Goal: Task Accomplishment & Management: Complete application form

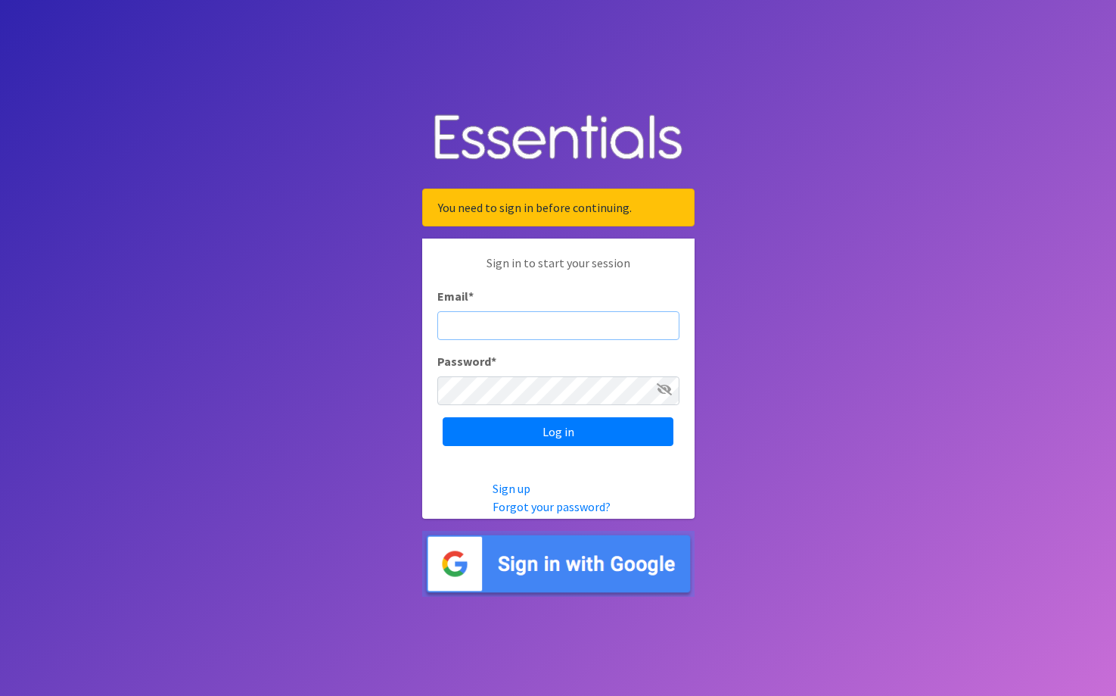
type input "[EMAIL_ADDRESS][DOMAIN_NAME]"
click at [558, 431] on input "Log in" at bounding box center [558, 431] width 231 height 29
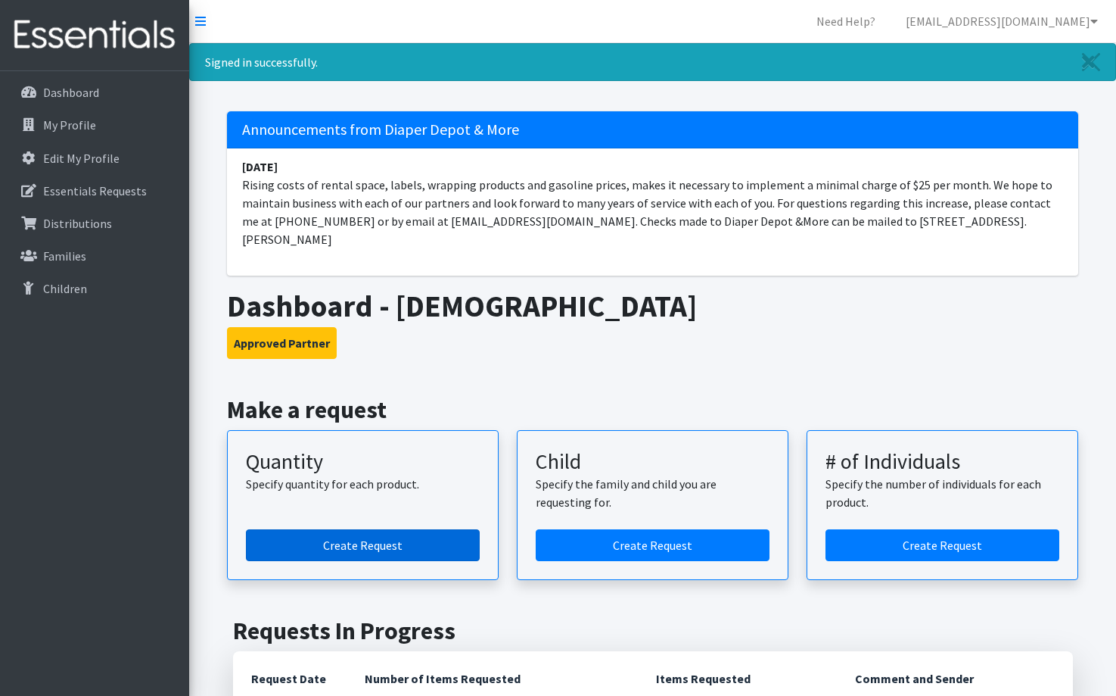
click at [389, 529] on link "Create Request" at bounding box center [363, 545] width 234 height 32
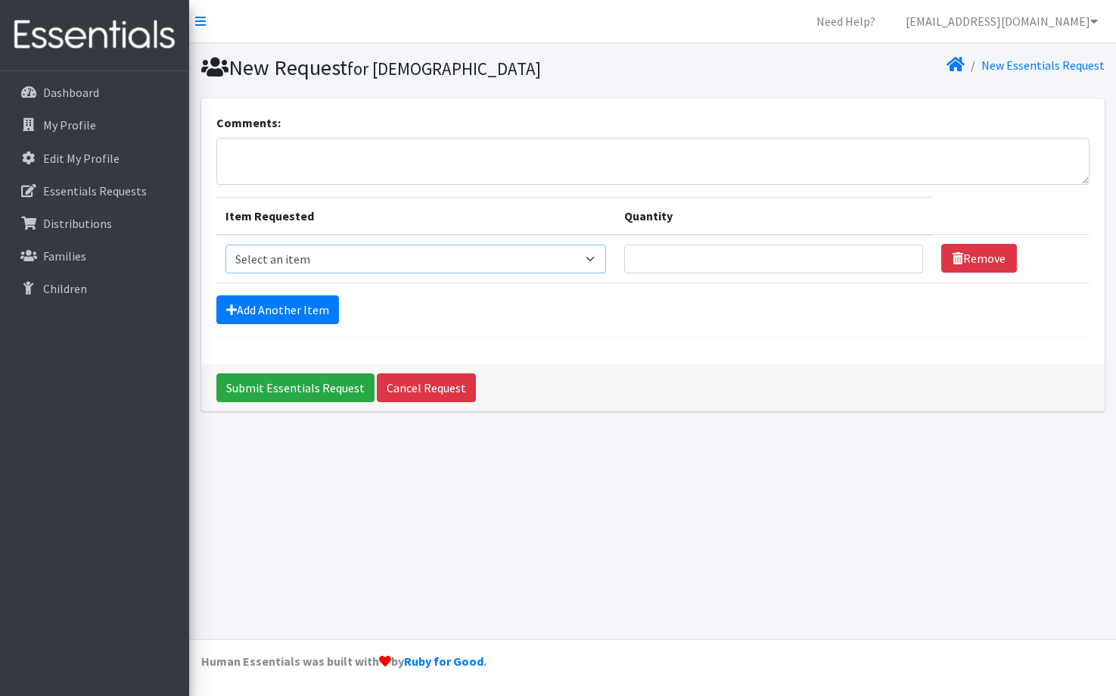
select select "6846"
click at [645, 257] on input "Quantity" at bounding box center [773, 258] width 299 height 29
type input "100"
click at [301, 310] on link "Add Another Item" at bounding box center [277, 309] width 123 height 29
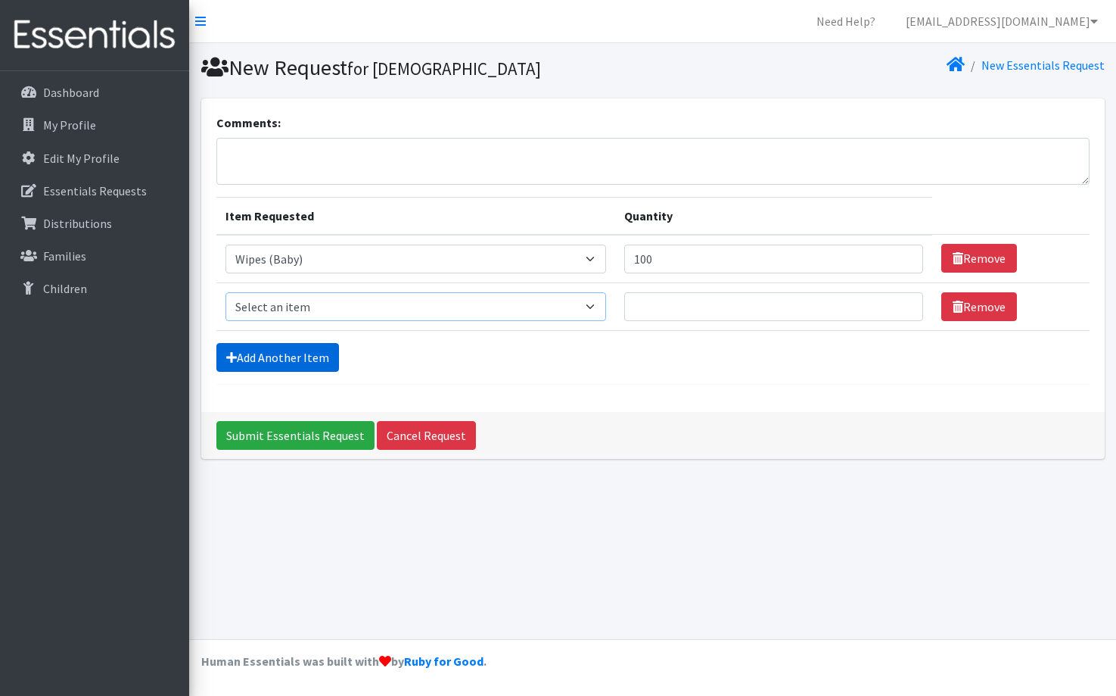
select select "6823"
click at [630, 310] on input "Quantity" at bounding box center [773, 306] width 299 height 29
type input "10"
click at [308, 361] on link "Add Another Item" at bounding box center [277, 357] width 123 height 29
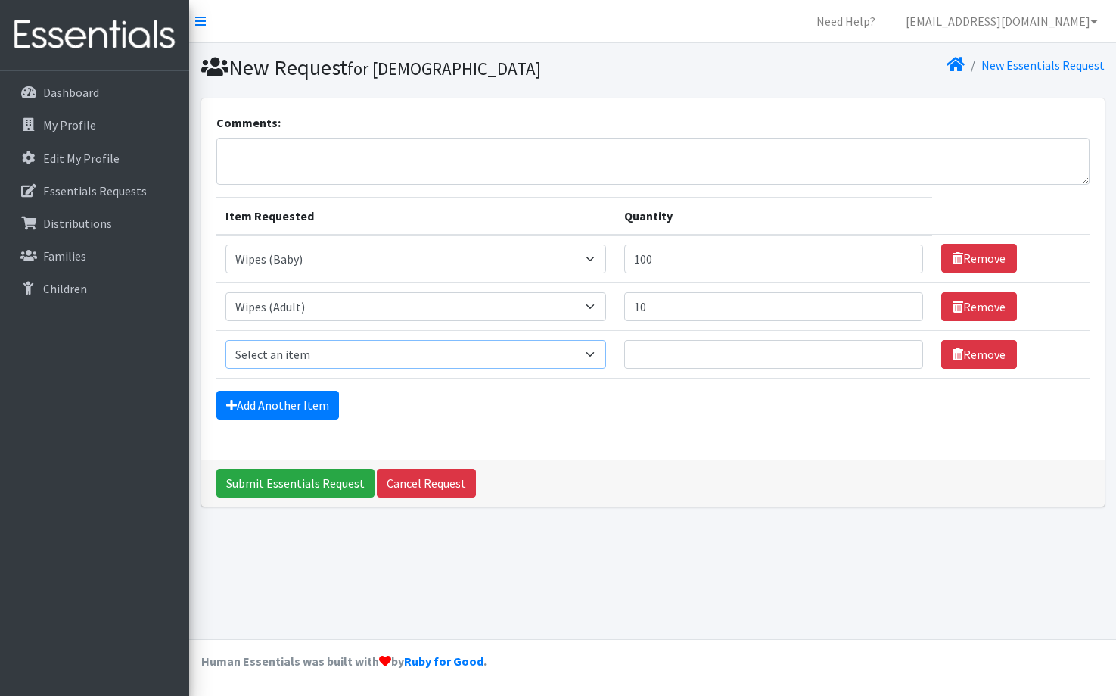
select select "6824"
click at [634, 352] on input "Quantity" at bounding box center [773, 354] width 299 height 29
type input "50"
click at [298, 407] on link "Add Another Item" at bounding box center [277, 405] width 123 height 29
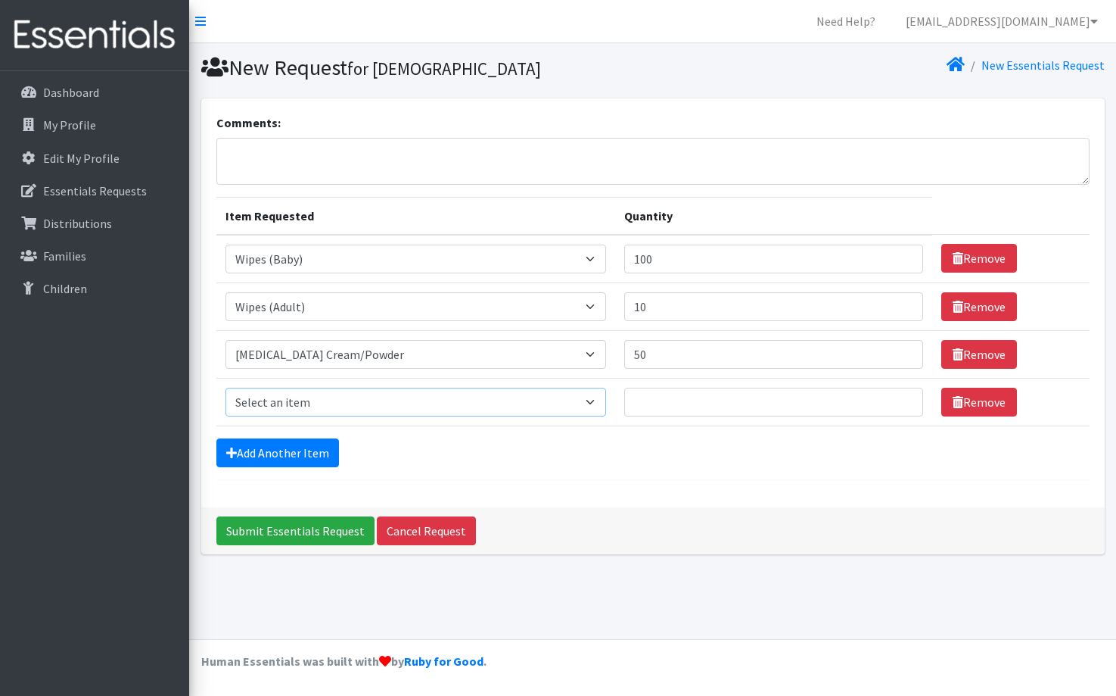
select select "6844"
click at [649, 405] on input "Quantity" at bounding box center [773, 401] width 299 height 29
type input "200"
click at [272, 450] on link "Add Another Item" at bounding box center [277, 452] width 123 height 29
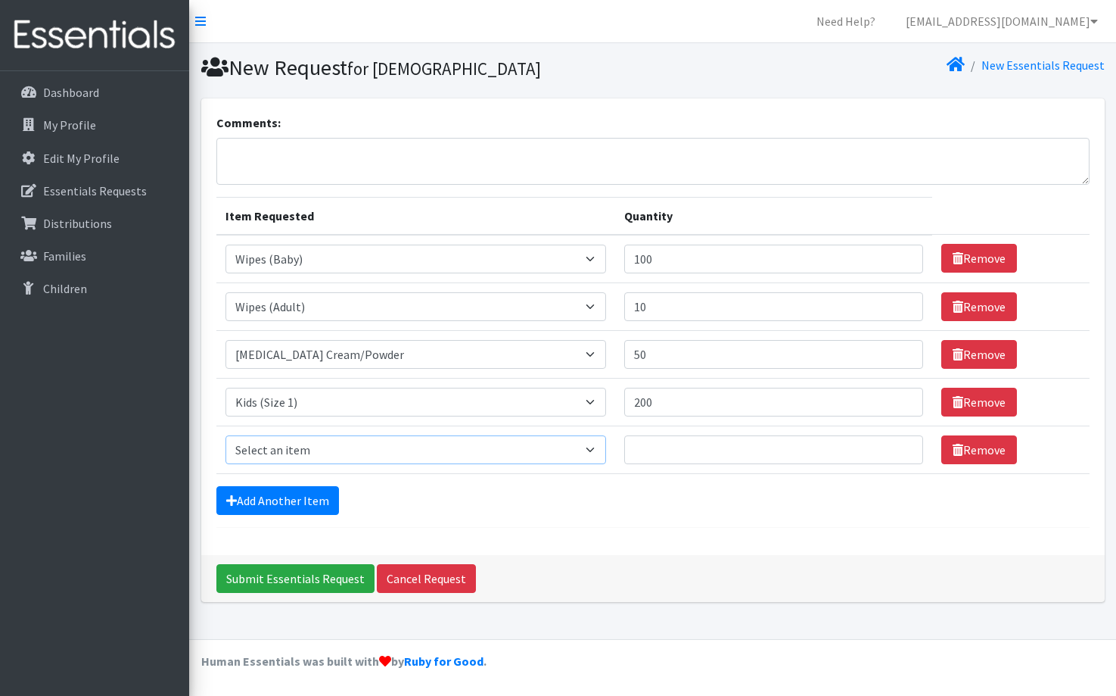
select select "6834"
click at [659, 452] on input "Quantity" at bounding box center [773, 449] width 299 height 29
type input "200"
click at [292, 577] on input "Submit Essentials Request" at bounding box center [295, 578] width 158 height 29
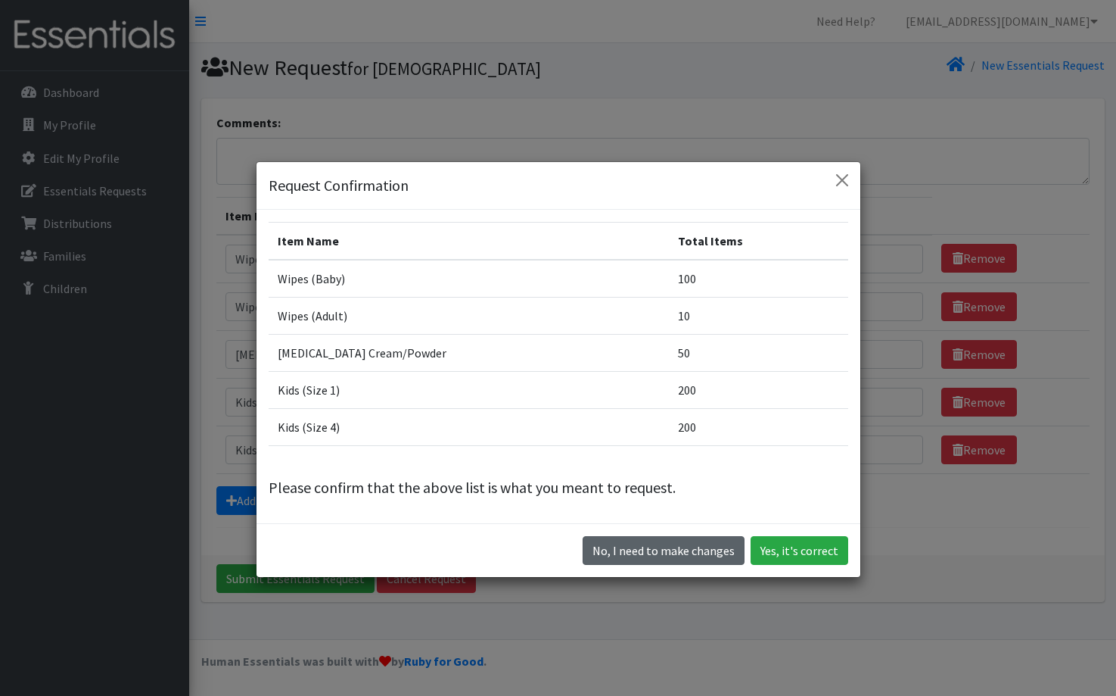
click at [622, 546] on button "No, I need to make changes" at bounding box center [664, 550] width 162 height 29
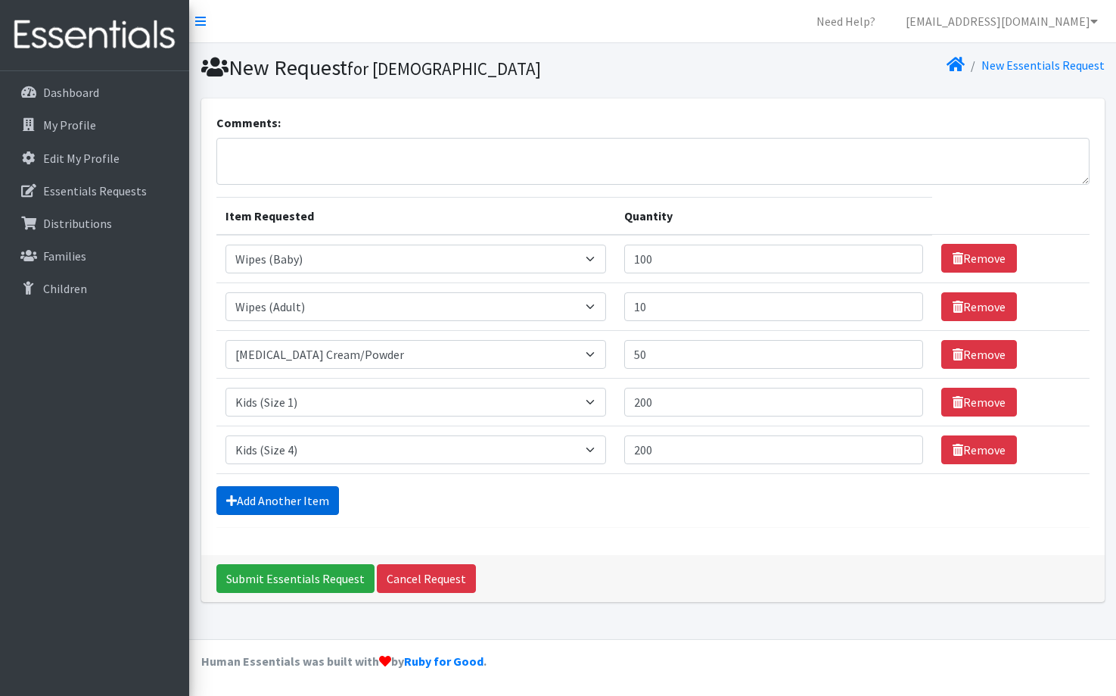
click at [316, 504] on link "Add Another Item" at bounding box center [277, 500] width 123 height 29
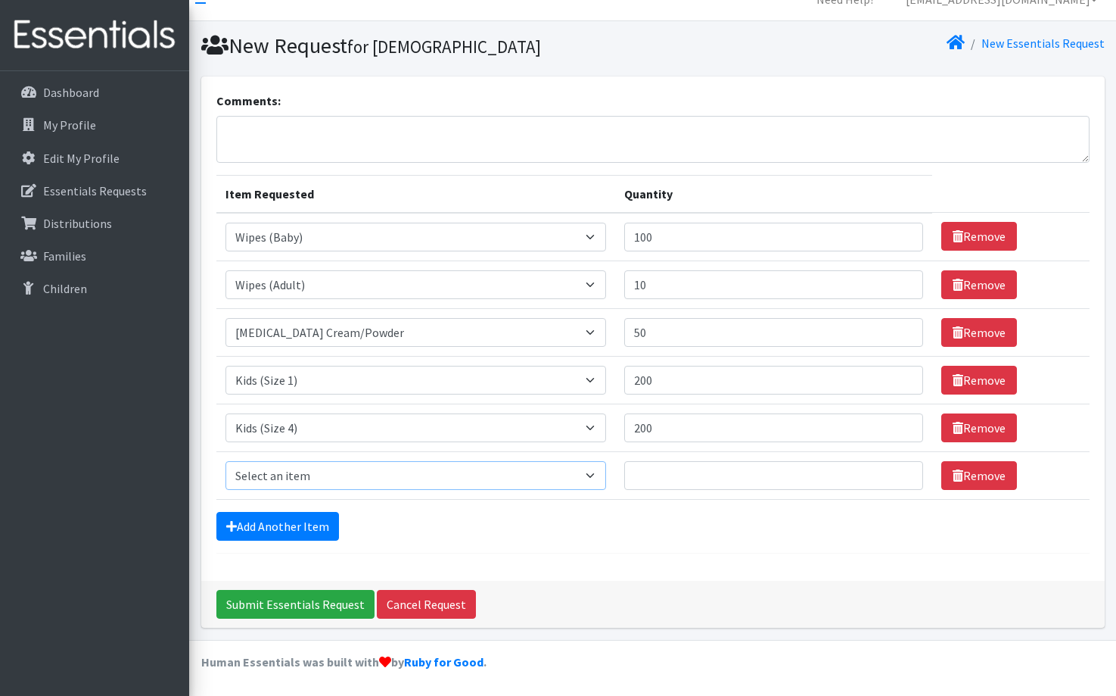
select select "6835"
click at [637, 473] on input "Quantity" at bounding box center [773, 475] width 299 height 29
type input "600"
click at [295, 531] on link "Add Another Item" at bounding box center [277, 526] width 123 height 29
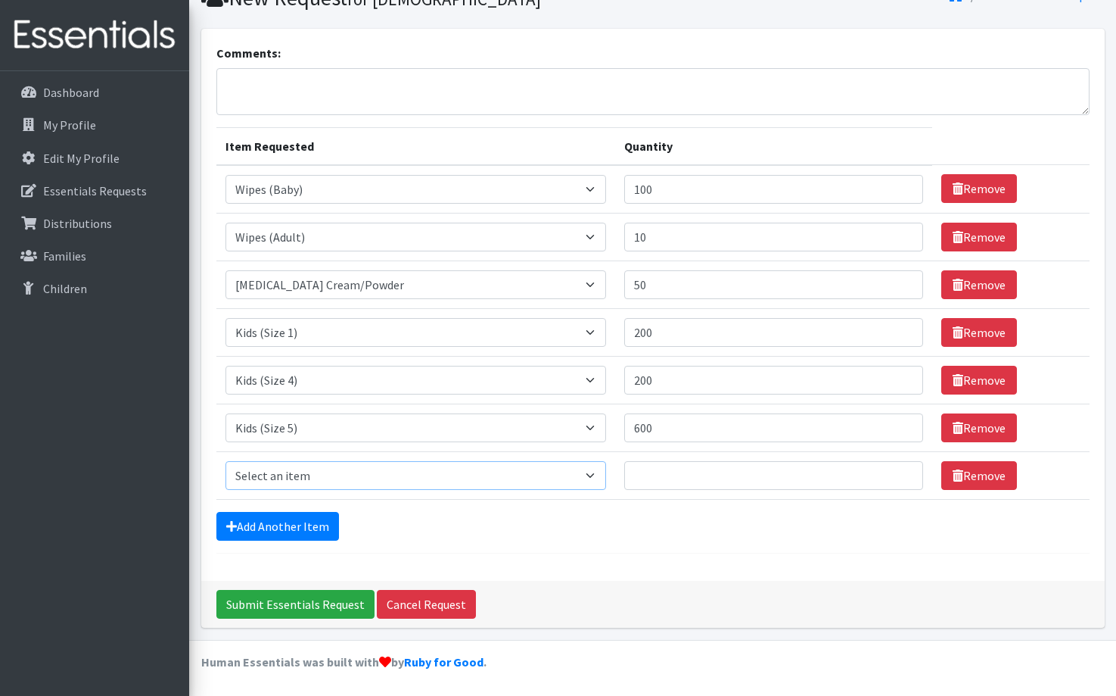
select select "6839"
click at [640, 476] on input "Quantity" at bounding box center [773, 475] width 299 height 29
type input "200"
click at [303, 526] on link "Add Another Item" at bounding box center [277, 526] width 123 height 29
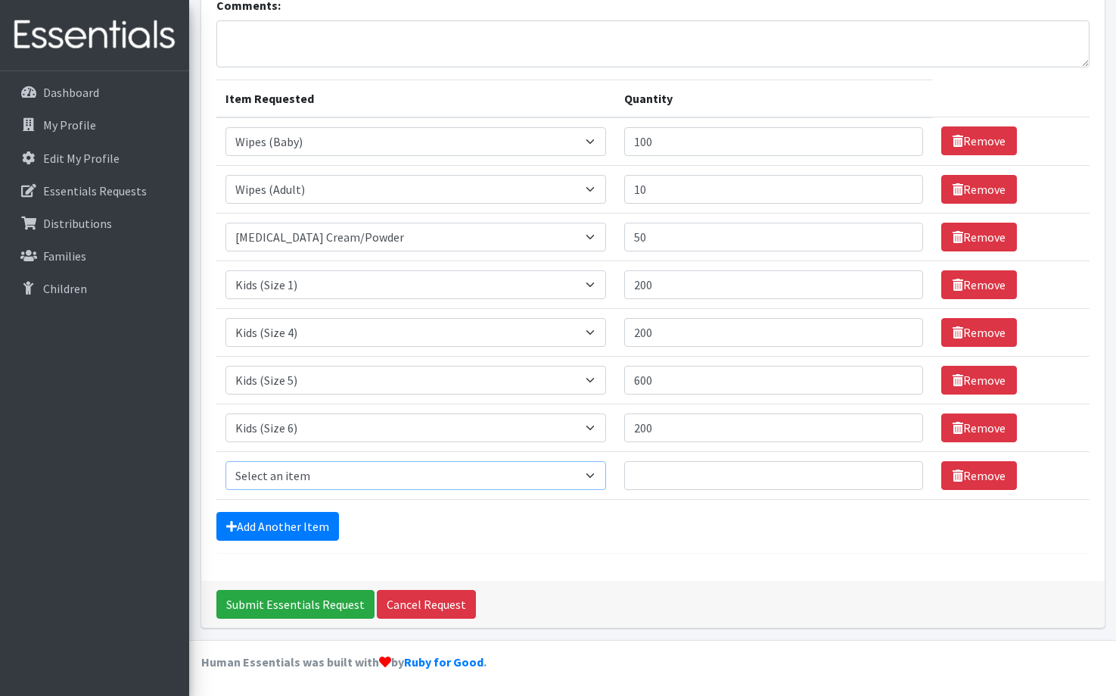
select select "6856"
click at [640, 478] on input "Quantity" at bounding box center [773, 475] width 299 height 29
type input "200"
click at [313, 524] on link "Add Another Item" at bounding box center [277, 526] width 123 height 29
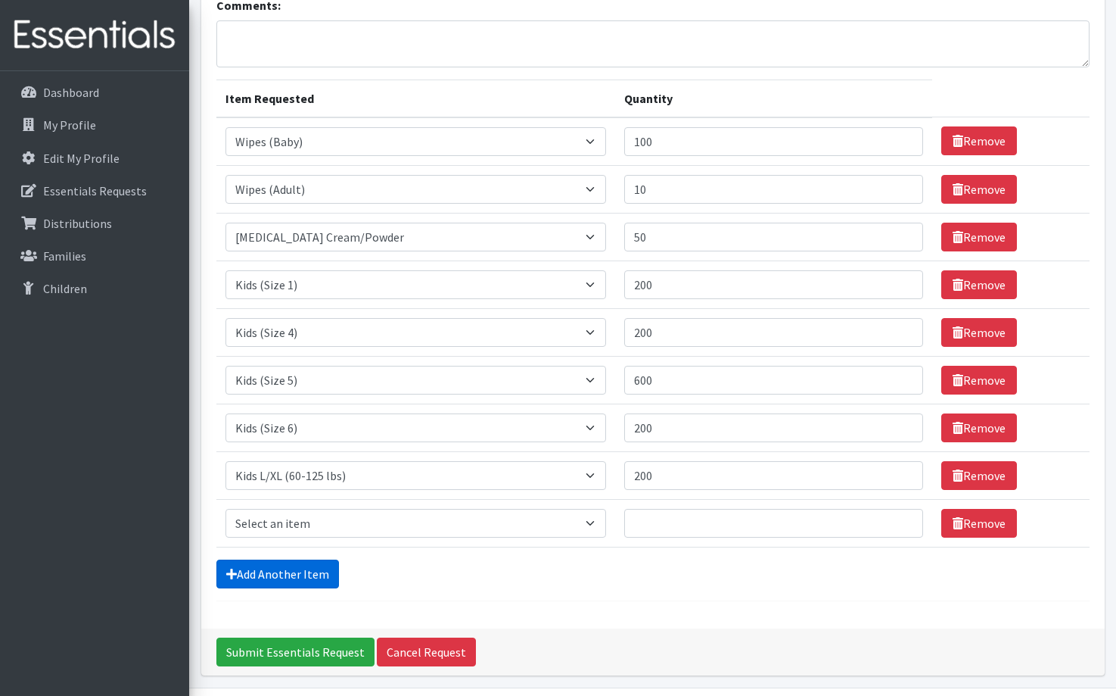
scroll to position [165, 0]
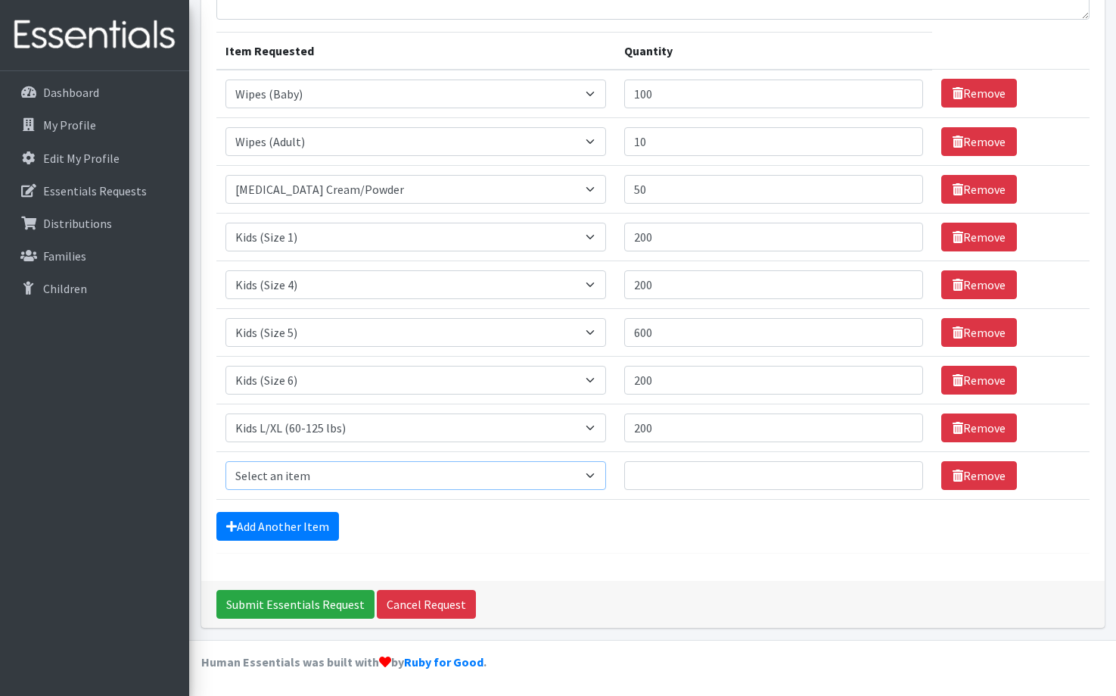
select select "6818"
click at [636, 470] on input "Quantity" at bounding box center [773, 475] width 299 height 29
type input "90"
click at [317, 530] on link "Add Another Item" at bounding box center [277, 526] width 123 height 29
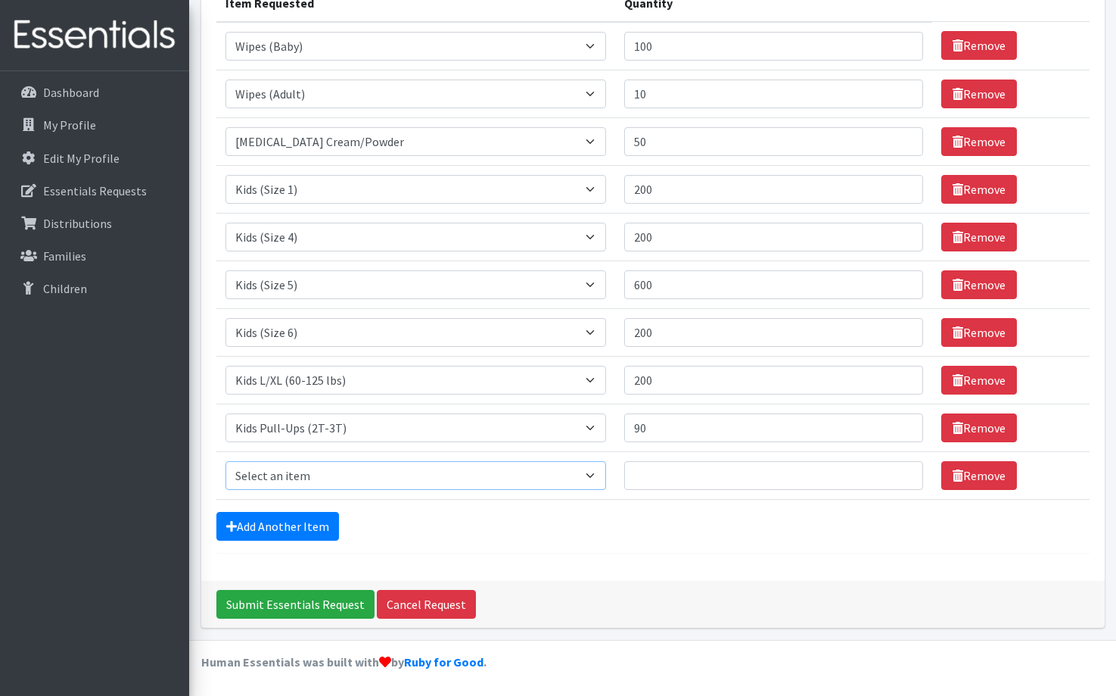
select select "6819"
click at [635, 480] on input "Quantity" at bounding box center [773, 475] width 299 height 29
type input "90"
click at [300, 523] on link "Add Another Item" at bounding box center [277, 526] width 123 height 29
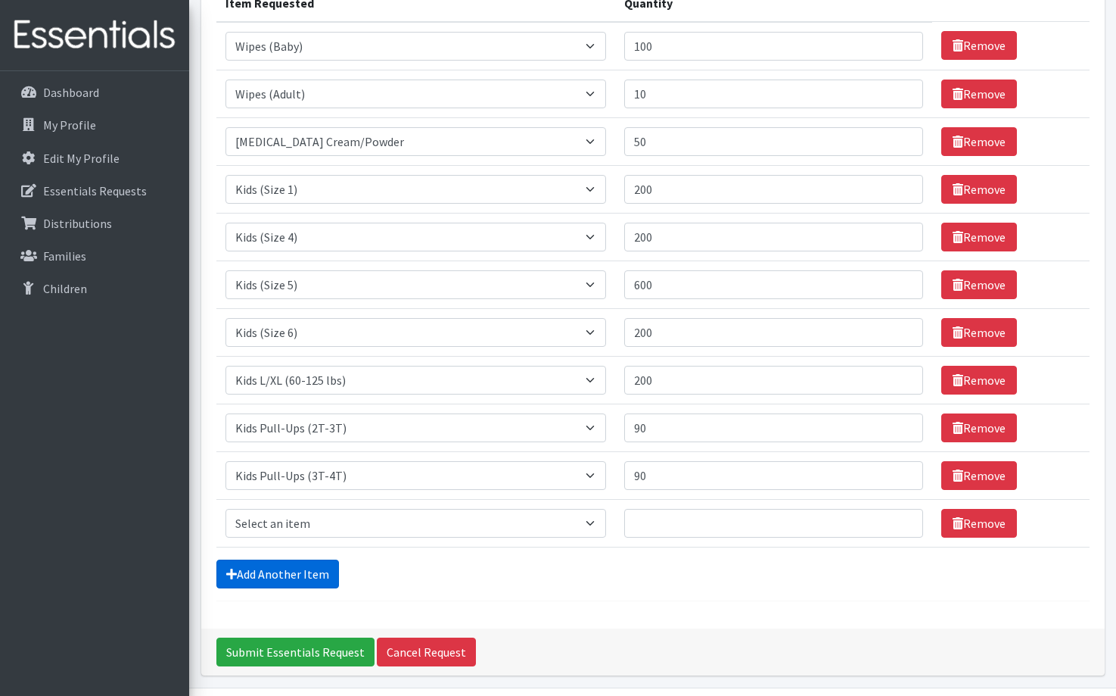
scroll to position [260, 0]
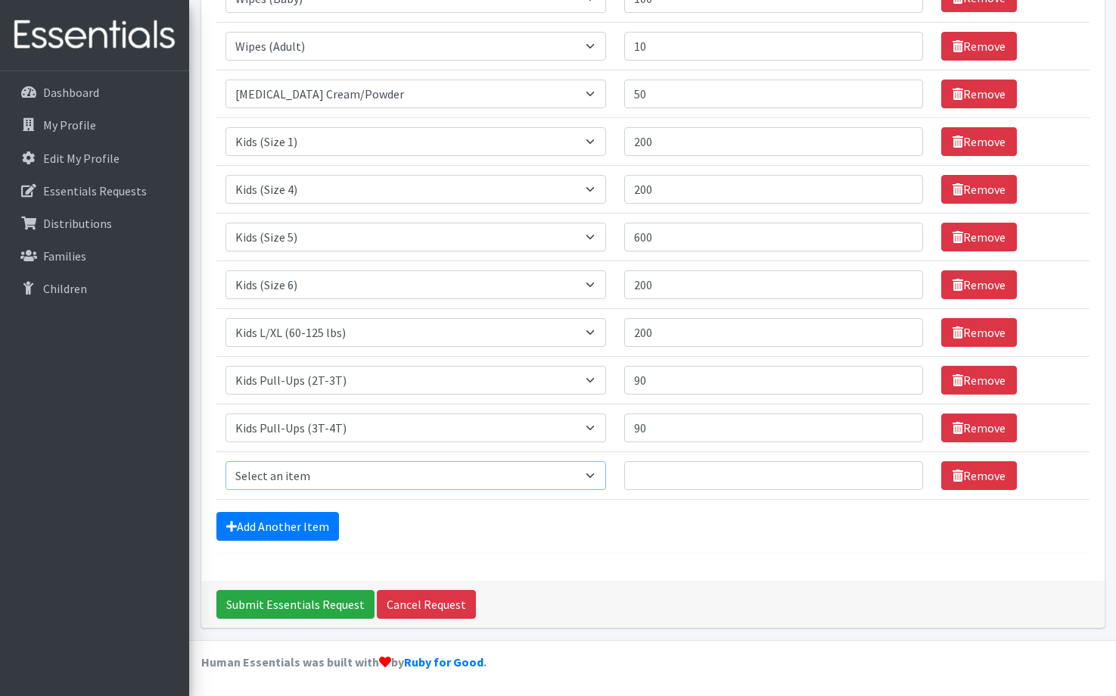
select select "6820"
click at [644, 477] on input "Quantity" at bounding box center [773, 475] width 299 height 29
drag, startPoint x: 650, startPoint y: 472, endPoint x: 585, endPoint y: 472, distance: 65.1
click at [585, 472] on tr "Item Requested Select an item Adult Briefs (waist 28-40") Adult Briefs (waist 3…" at bounding box center [652, 475] width 873 height 48
type input "300"
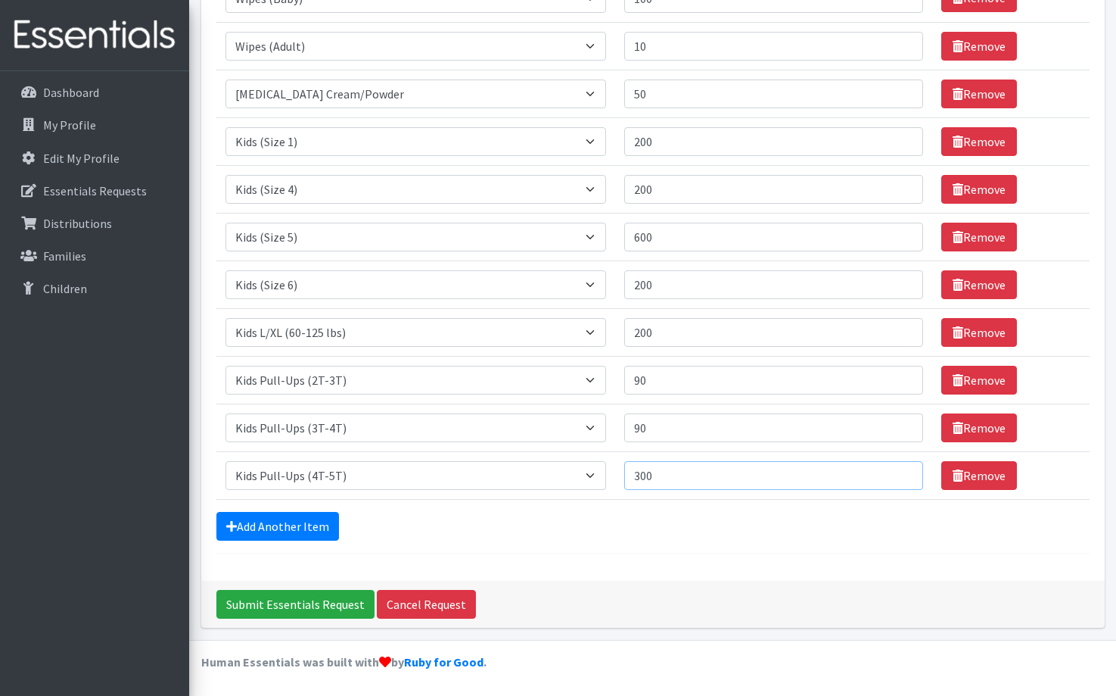
click at [292, 603] on input "Submit Essentials Request" at bounding box center [295, 604] width 158 height 29
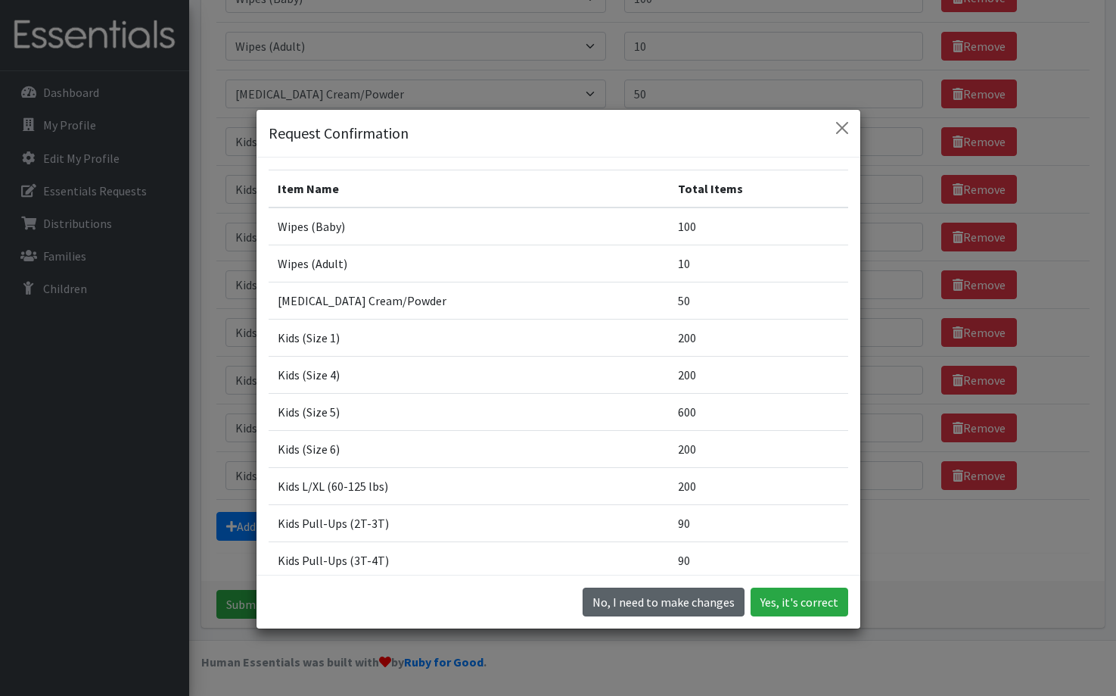
click at [624, 601] on button "No, I need to make changes" at bounding box center [664, 601] width 162 height 29
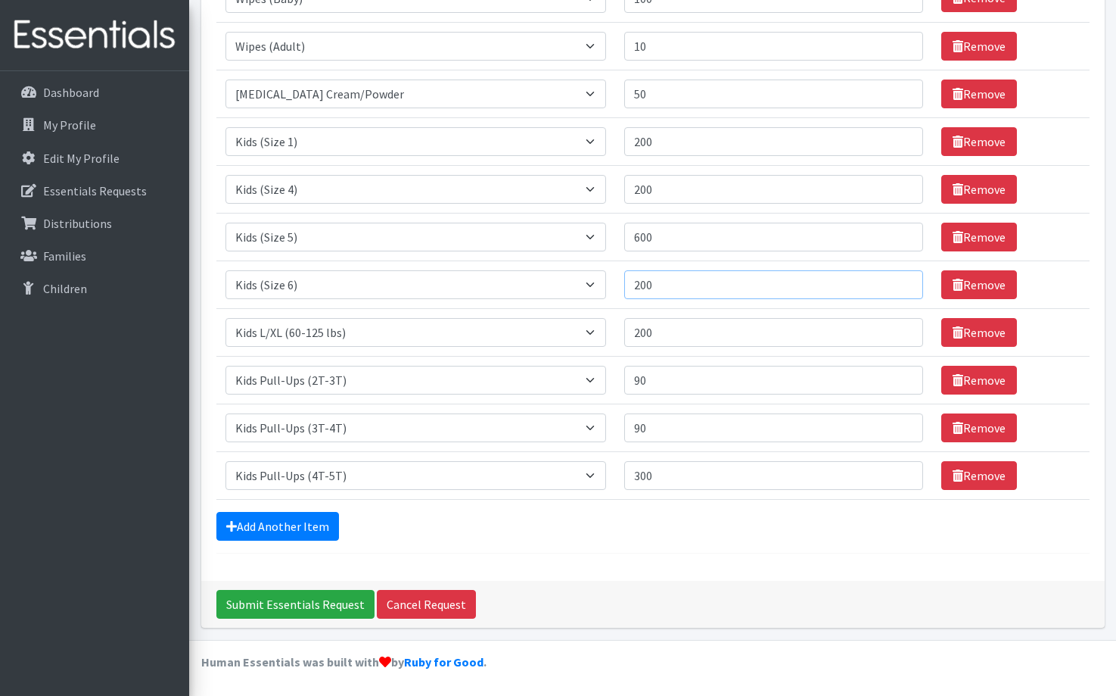
drag, startPoint x: 649, startPoint y: 289, endPoint x: 589, endPoint y: 289, distance: 60.5
click at [589, 289] on tr "Item Requested Select an item Adult Briefs (waist 28-40") Adult Briefs (waist 3…" at bounding box center [652, 284] width 873 height 48
type input "300"
click at [686, 335] on input "200" at bounding box center [773, 332] width 299 height 29
click at [273, 527] on link "Add Another Item" at bounding box center [277, 526] width 123 height 29
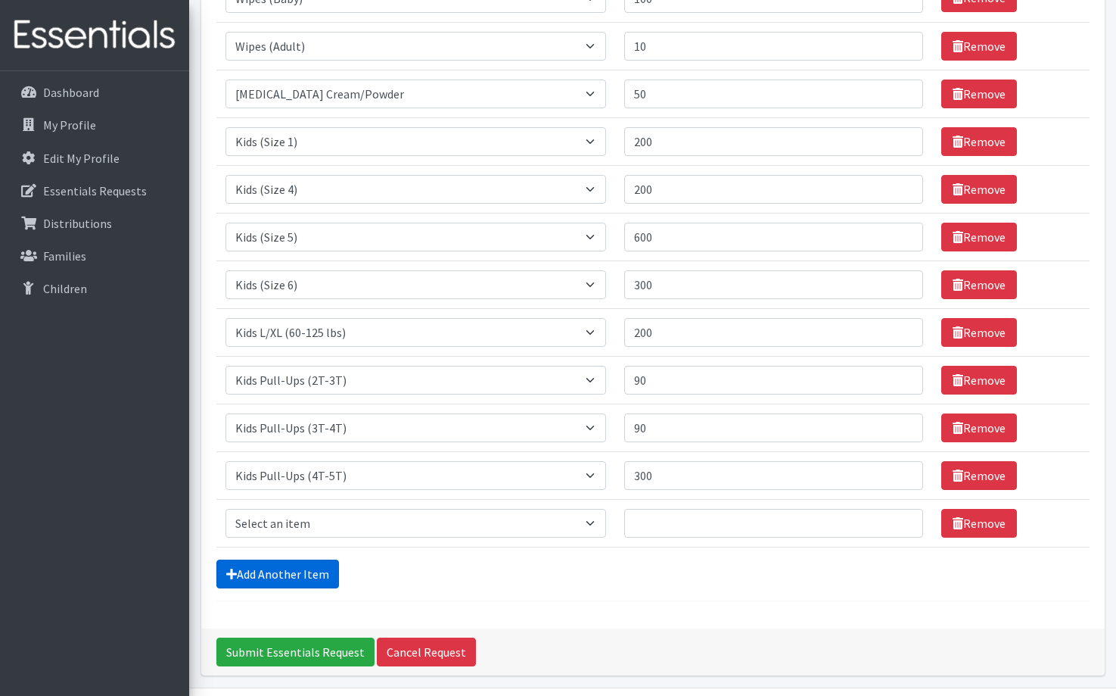
scroll to position [308, 0]
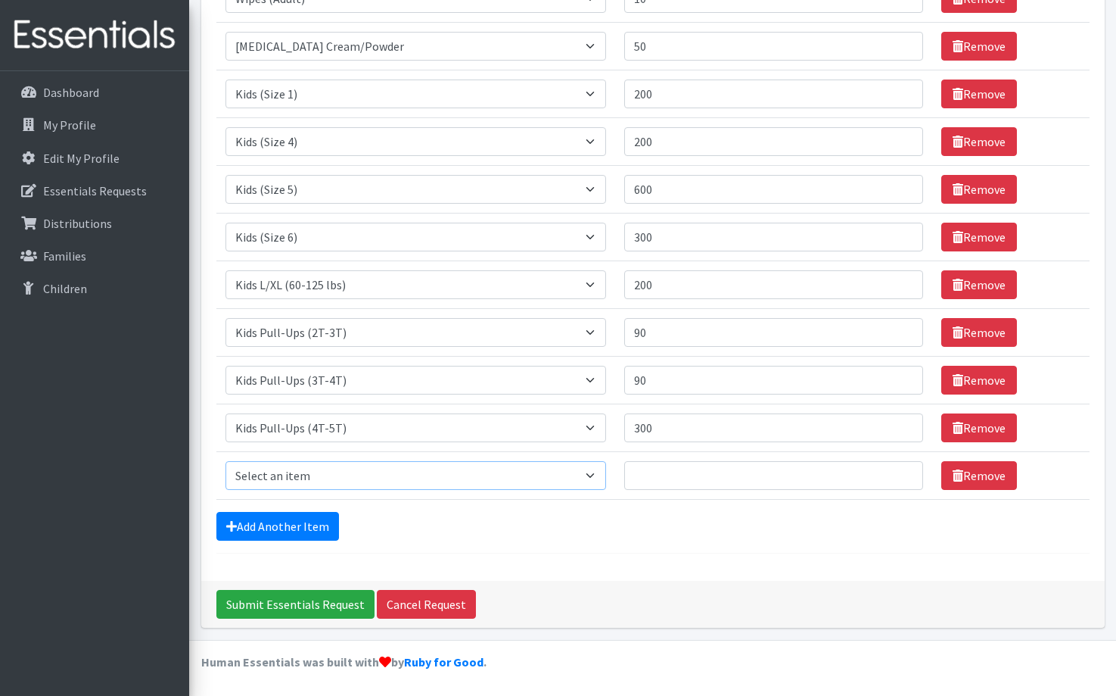
select select "11405"
click at [648, 473] on input "Quantity" at bounding box center [773, 475] width 299 height 29
type input "200"
click at [307, 525] on link "Add Another Item" at bounding box center [277, 526] width 123 height 29
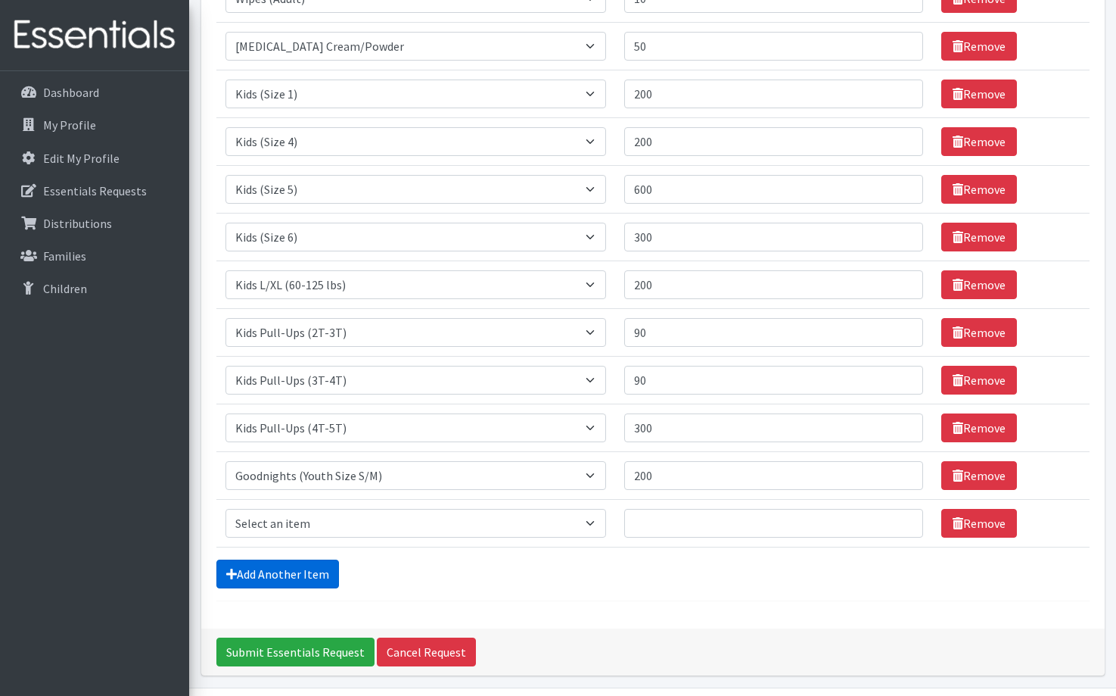
scroll to position [356, 0]
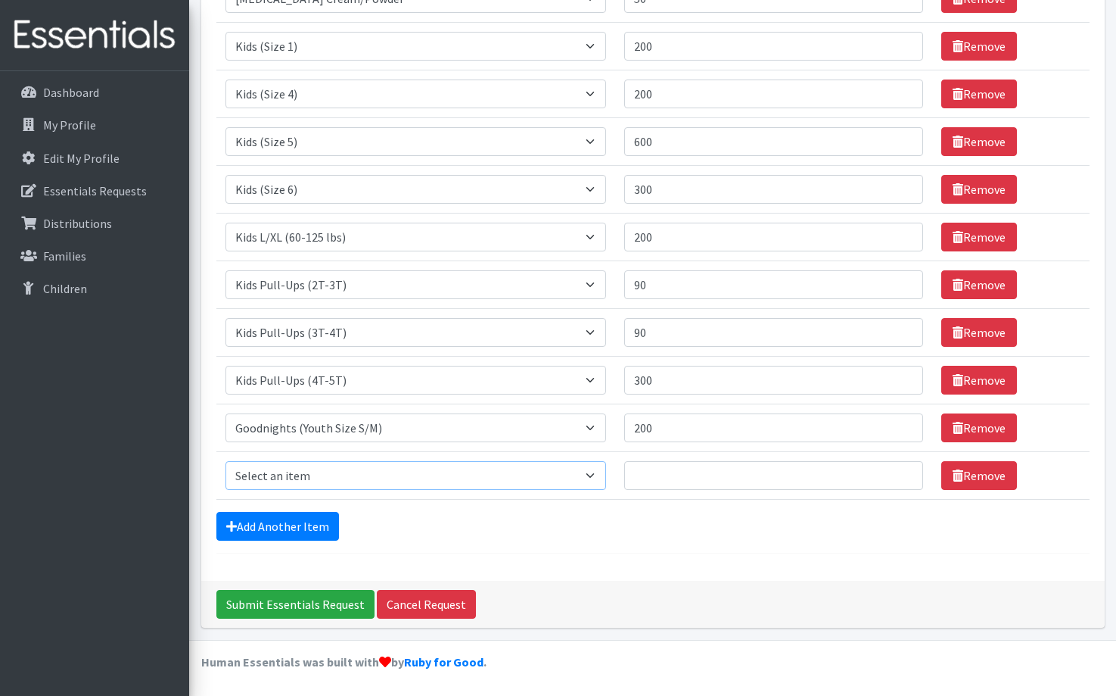
select select "12120"
click at [647, 478] on input "Quantity" at bounding box center [773, 475] width 299 height 29
type input "100"
click at [318, 523] on link "Add Another Item" at bounding box center [277, 526] width 123 height 29
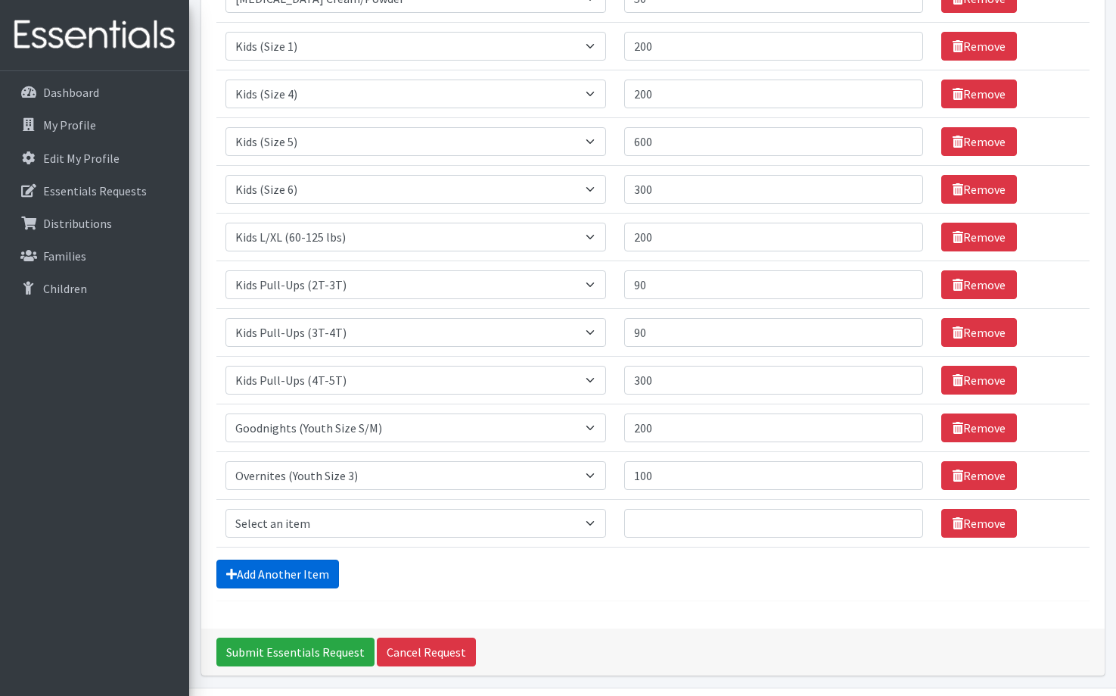
scroll to position [403, 0]
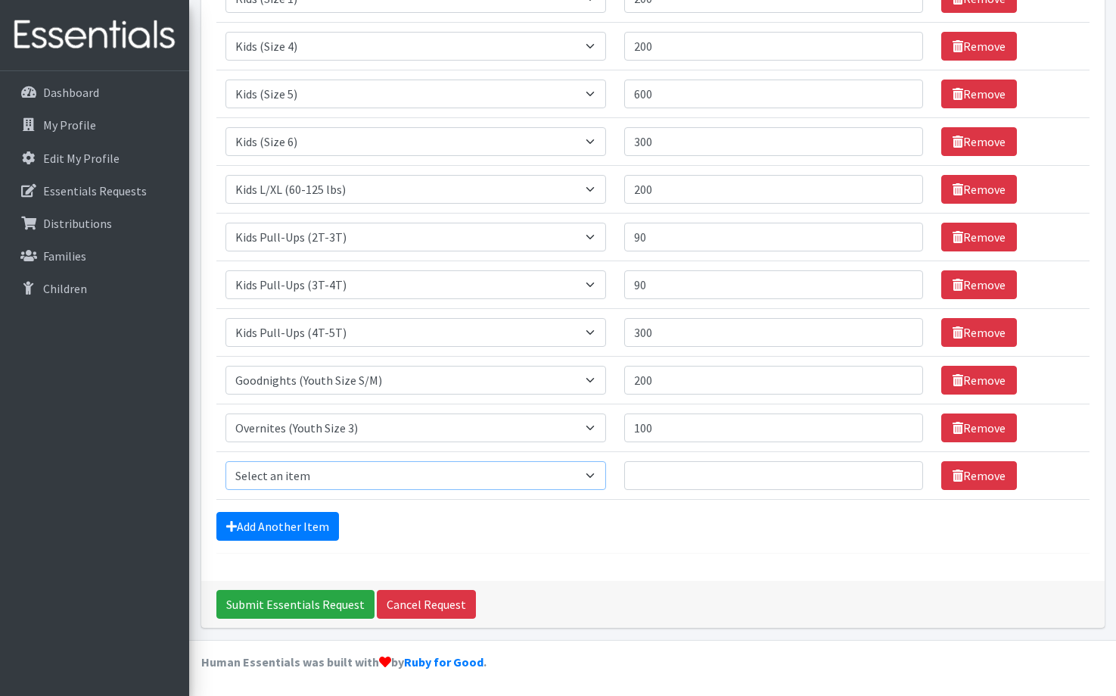
select select "12123"
click at [651, 477] on input "Quantity" at bounding box center [773, 475] width 299 height 29
type input "100"
click at [297, 530] on link "Add Another Item" at bounding box center [277, 526] width 123 height 29
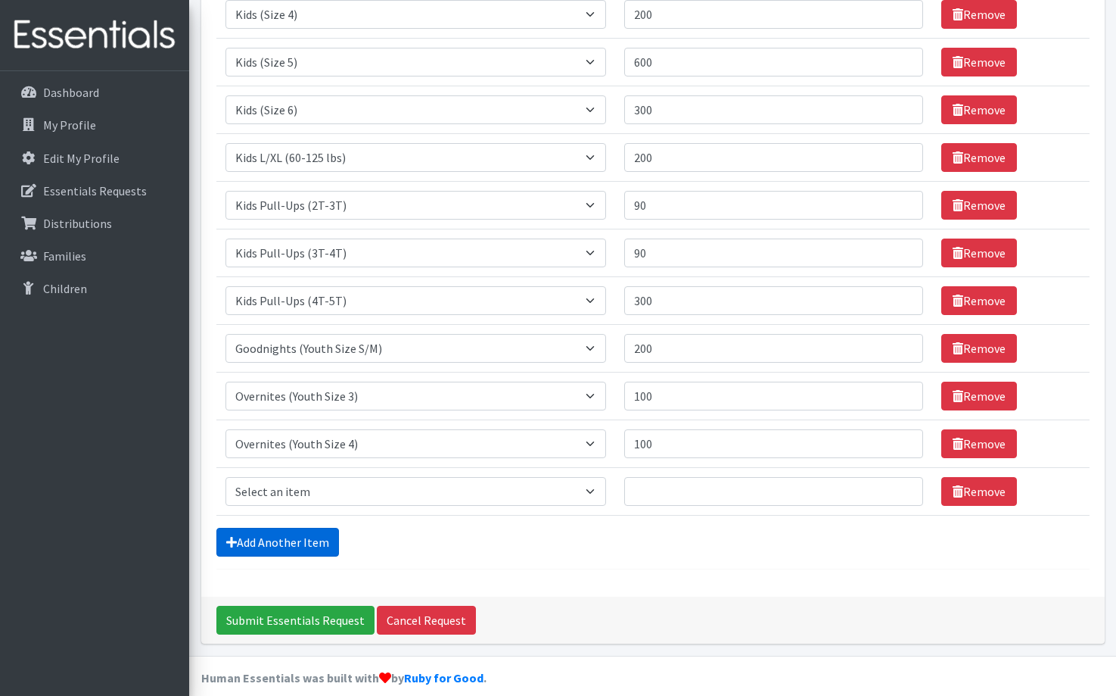
scroll to position [451, 0]
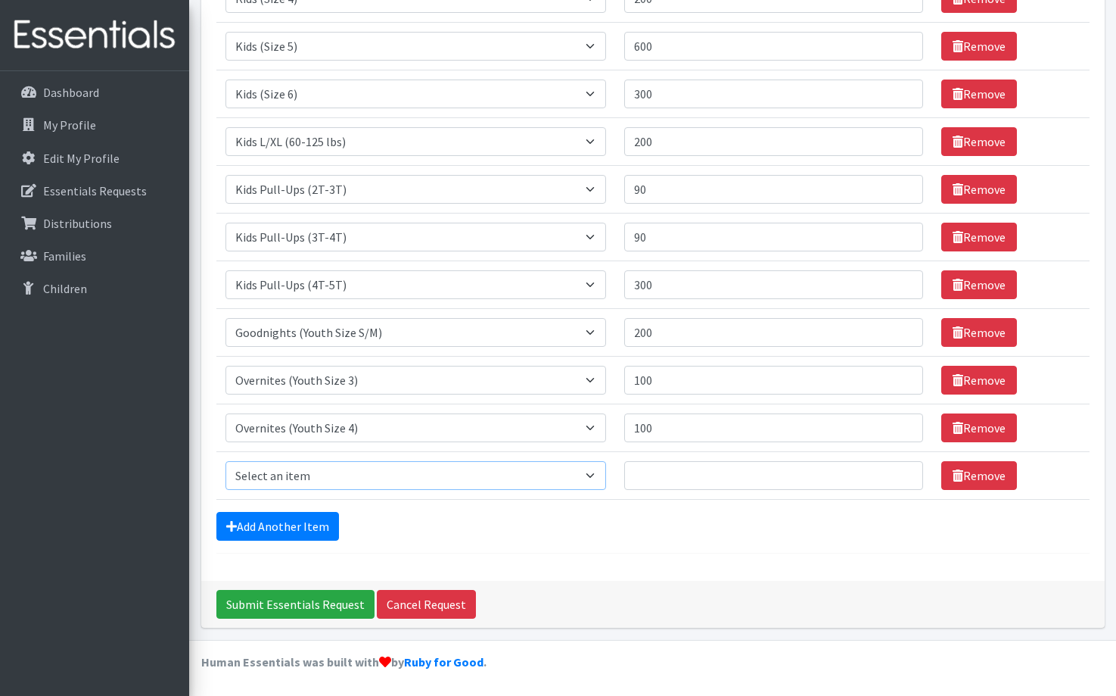
select select "6840"
click at [632, 473] on input "Quantity" at bounding box center [773, 475] width 299 height 29
type input "2"
type input "100"
drag, startPoint x: 658, startPoint y: 379, endPoint x: 590, endPoint y: 379, distance: 68.9
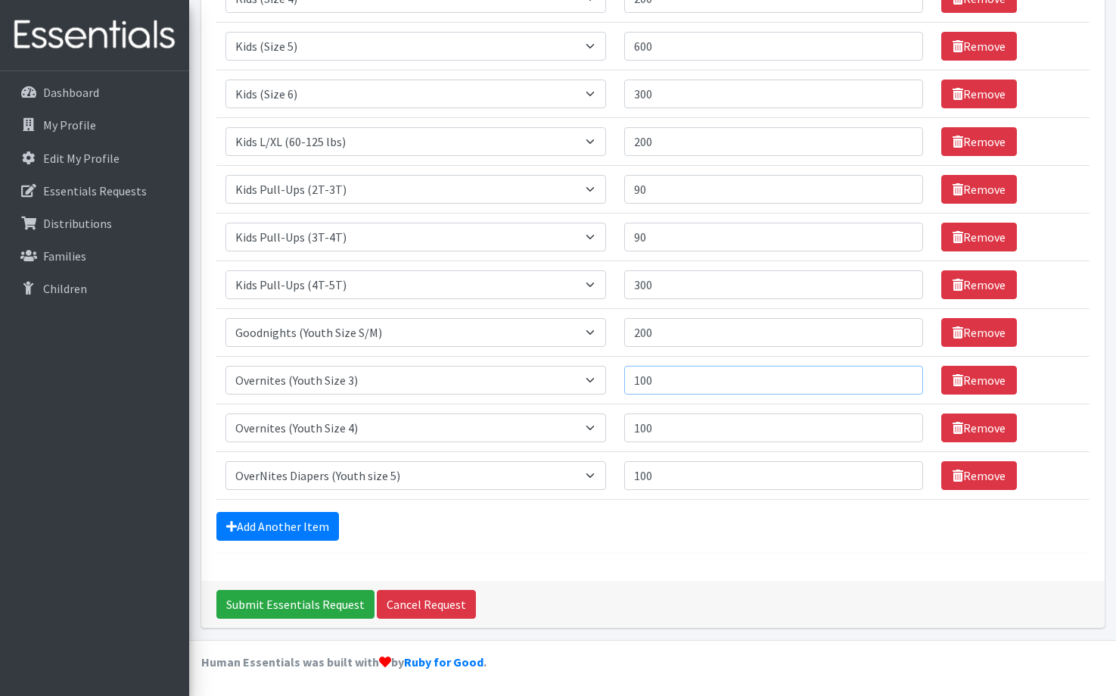
click at [589, 379] on tr "Item Requested Select an item Adult Briefs (waist 28-40") Adult Briefs (waist 3…" at bounding box center [652, 380] width 873 height 48
click at [985, 383] on link "Remove" at bounding box center [979, 380] width 76 height 29
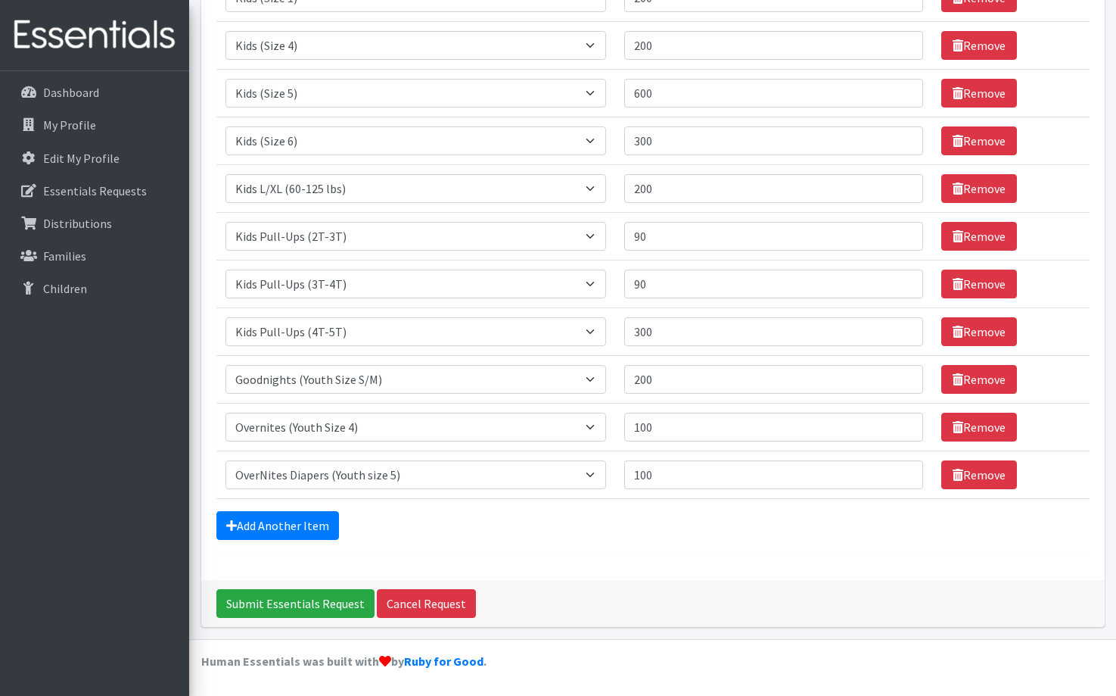
scroll to position [403, 0]
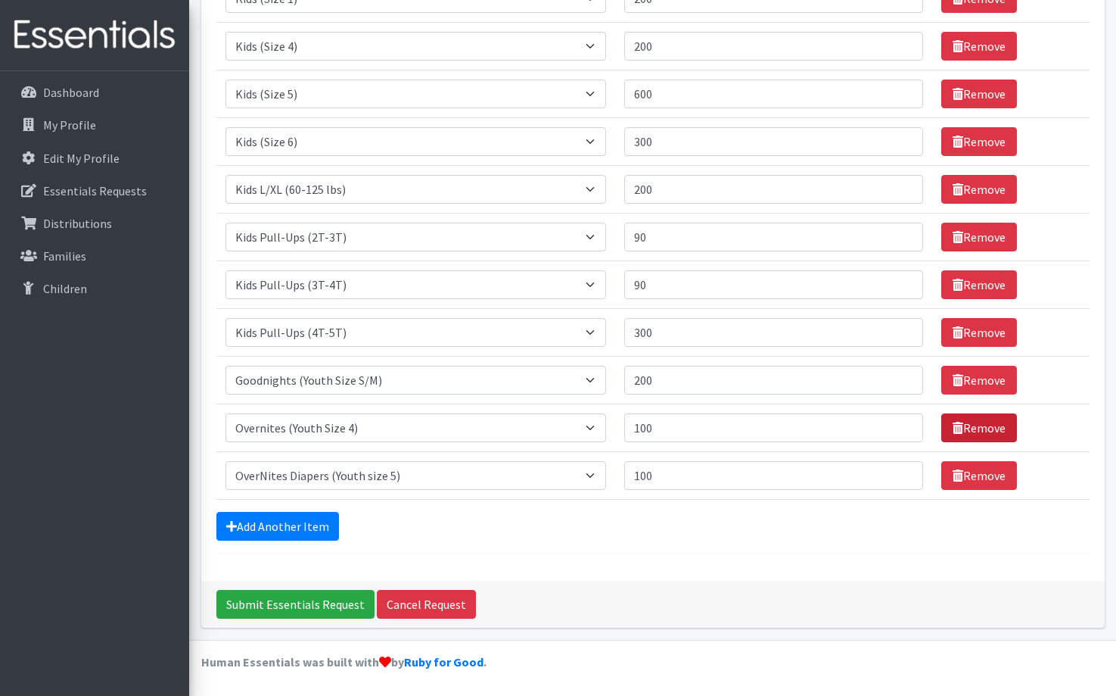
click at [980, 429] on link "Remove" at bounding box center [979, 427] width 76 height 29
click at [979, 475] on link "Remove" at bounding box center [979, 475] width 76 height 29
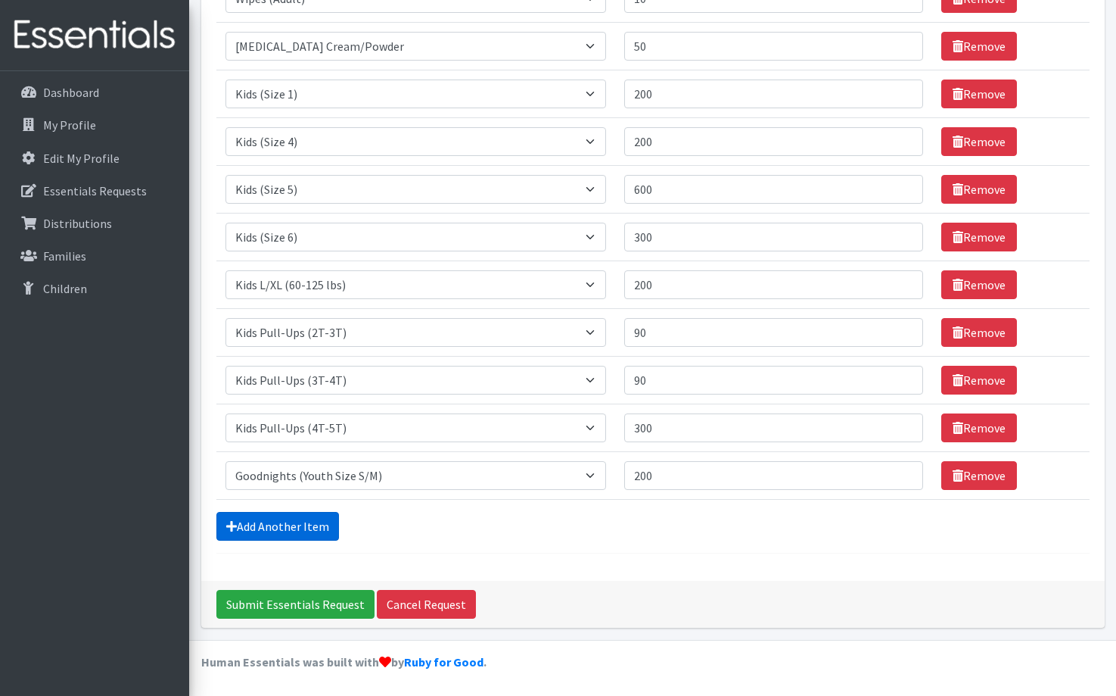
click at [307, 522] on link "Add Another Item" at bounding box center [277, 526] width 123 height 29
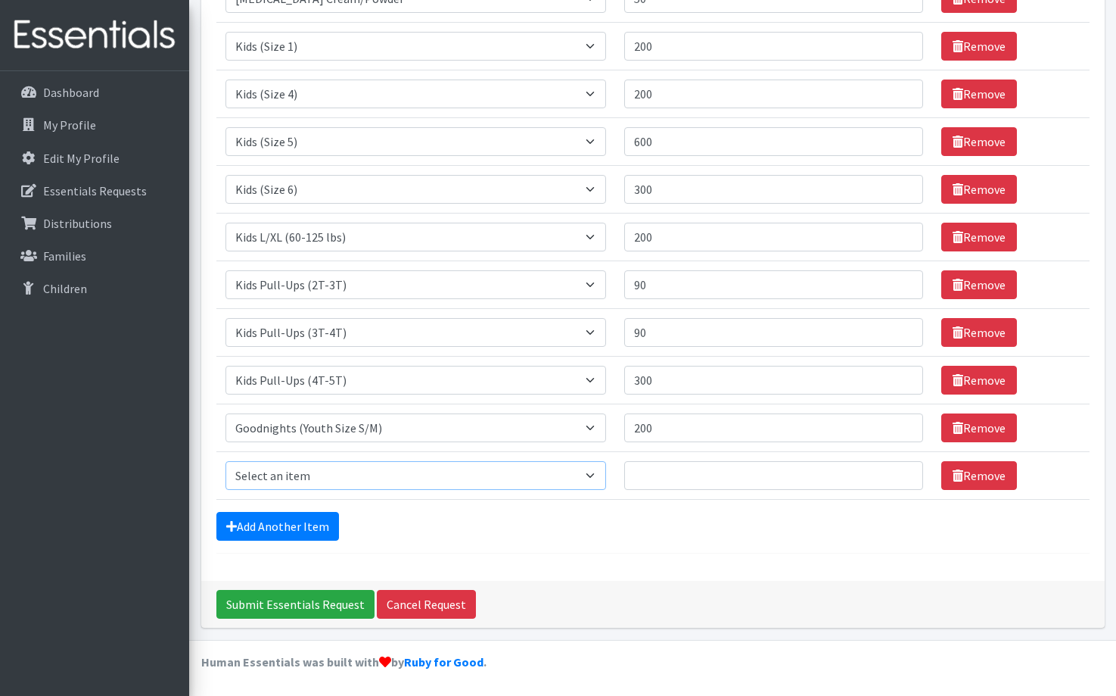
select select "11406"
click at [637, 478] on input "Quantity" at bounding box center [773, 475] width 299 height 29
type input "200"
click at [420, 540] on form "Comments: Item Requested Quantity Item Requested Select an item Adult Briefs (w…" at bounding box center [652, 155] width 873 height 795
click at [307, 607] on input "Submit Essentials Request" at bounding box center [295, 604] width 158 height 29
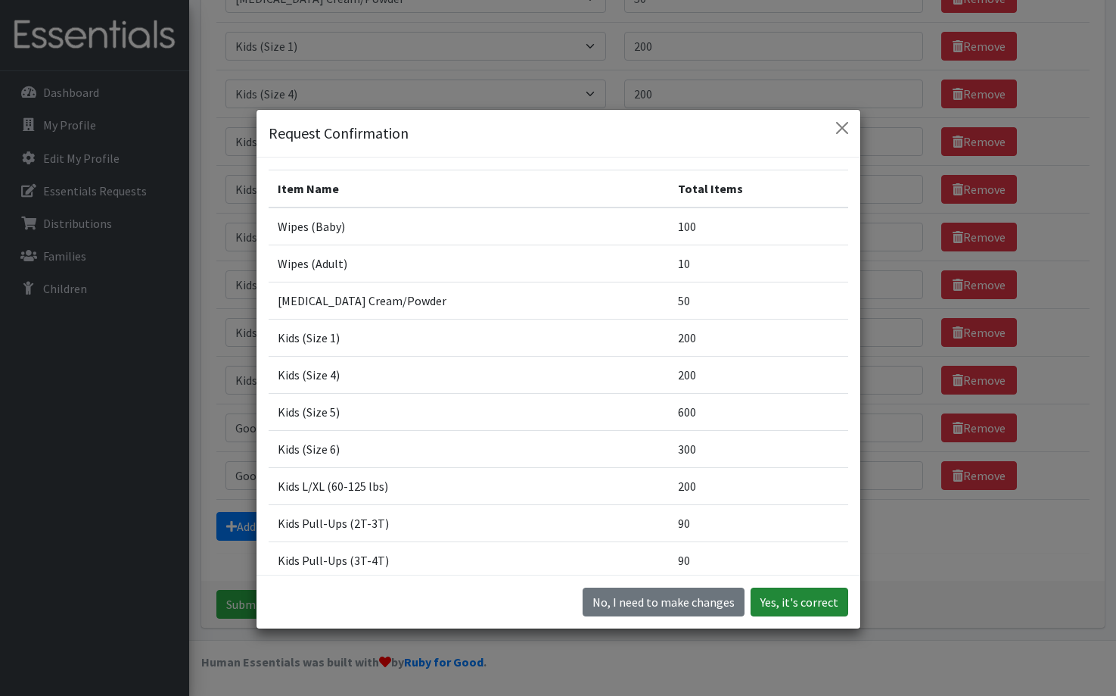
click at [798, 603] on button "Yes, it's correct" at bounding box center [800, 601] width 98 height 29
